Goal: Task Accomplishment & Management: Complete application form

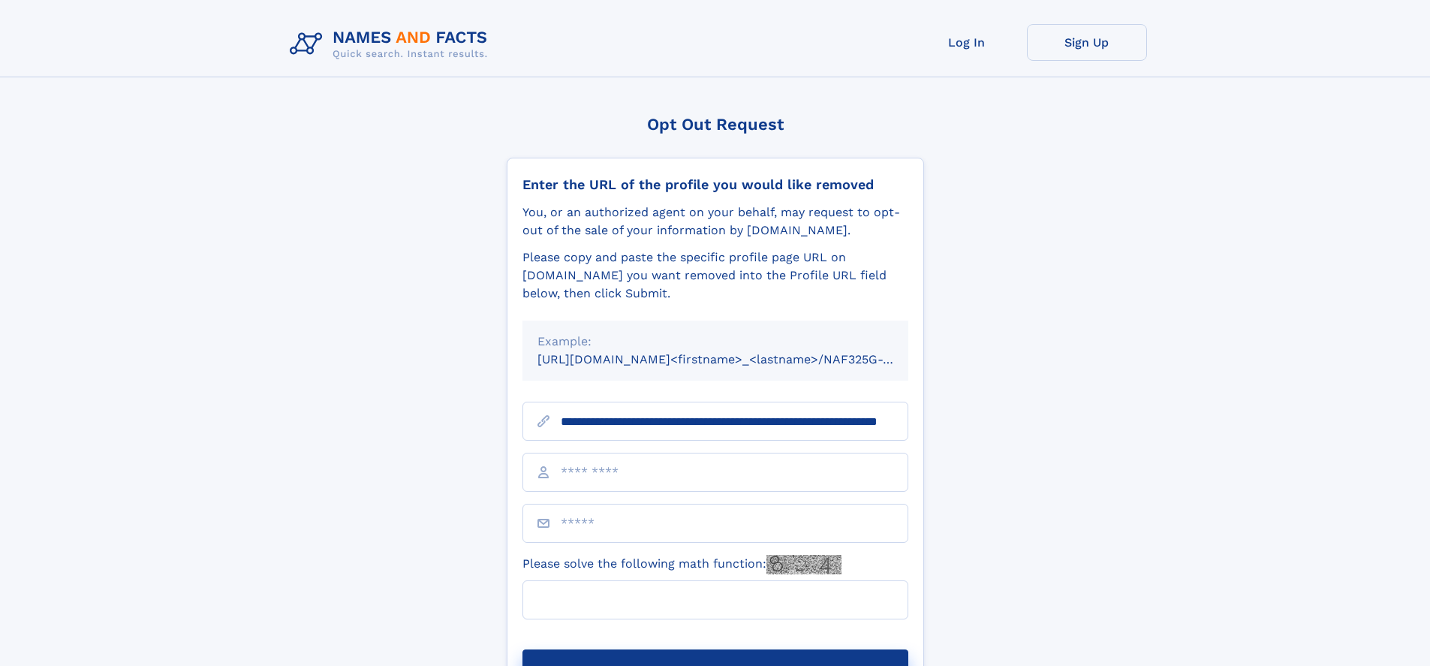
scroll to position [0, 137]
type input "**********"
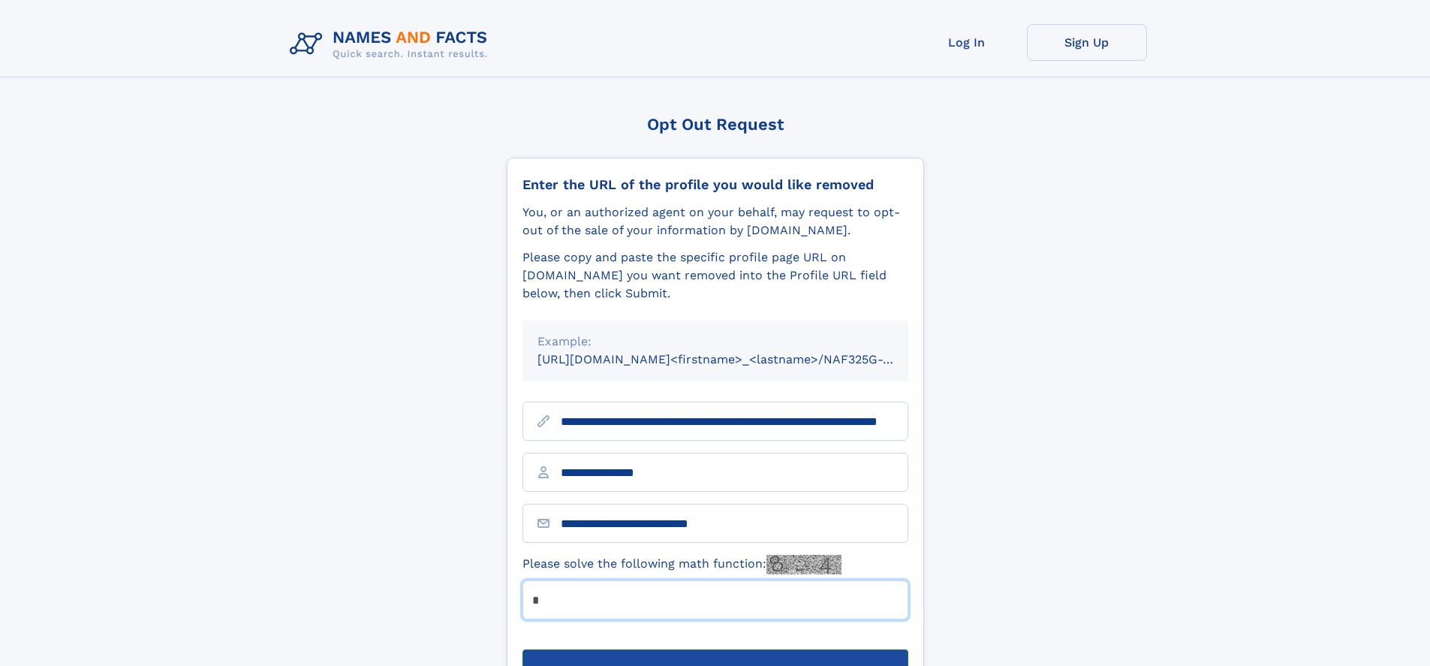
type input "*"
click at [715, 649] on button "Submit Opt Out Request" at bounding box center [715, 673] width 386 height 48
